Goal: Information Seeking & Learning: Learn about a topic

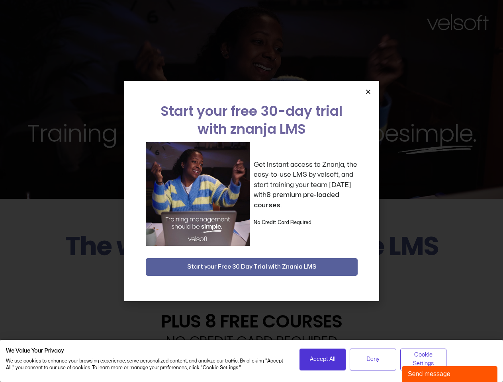
click at [251, 191] on div "Get instant access to Znanja, the easy-to-use LMS by velsoft, and start trainin…" at bounding box center [252, 194] width 212 height 104
click at [368, 92] on icon "Close" at bounding box center [368, 92] width 6 height 6
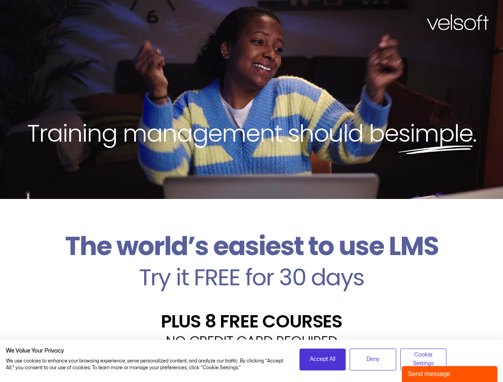
click at [252, 267] on h2 "Try it FREE for 30 days" at bounding box center [251, 277] width 491 height 23
click at [323, 360] on span "Accept All" at bounding box center [322, 359] width 25 height 9
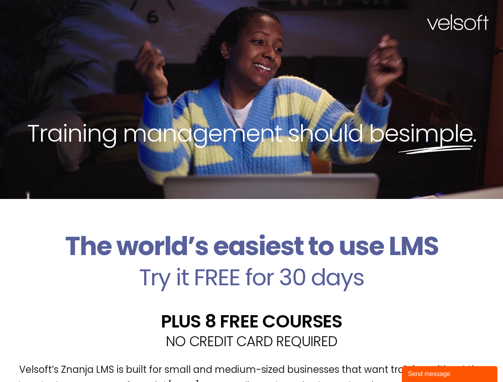
click at [373, 360] on div "Velsoft’s Znanja LMS is built for small and medium-sized businesses that want t…" at bounding box center [251, 381] width 491 height 58
click at [423, 360] on div "Velsoft’s Znanja LMS is built for small and medium-sized businesses that want t…" at bounding box center [251, 381] width 491 height 58
click at [450, 374] on div "Send message" at bounding box center [450, 375] width 84 height 10
